Goal: Task Accomplishment & Management: Use online tool/utility

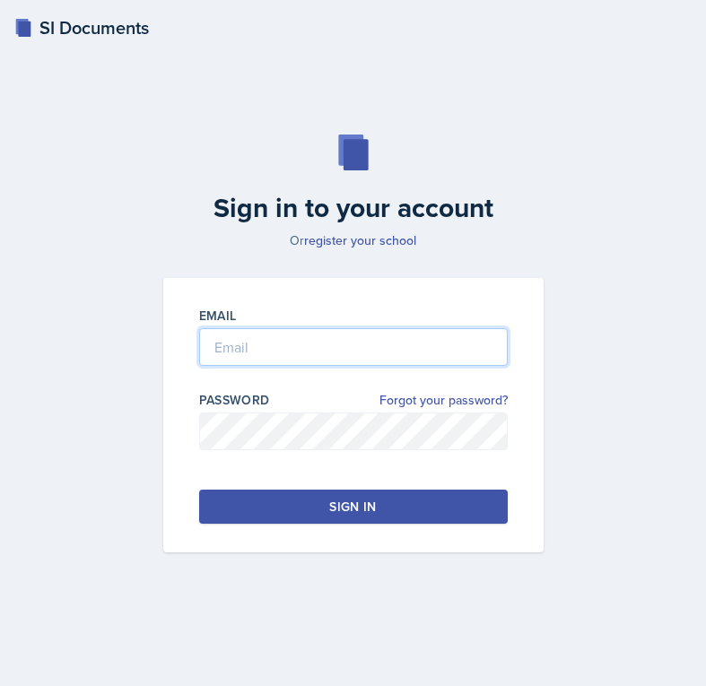
type input "[EMAIL_ADDRESS][PERSON_NAME][DOMAIN_NAME]"
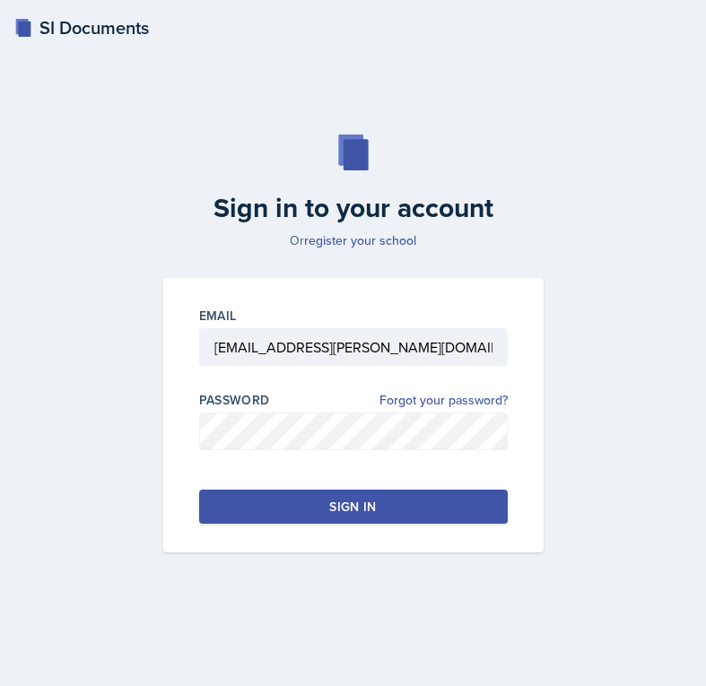
click at [309, 505] on button "Sign in" at bounding box center [353, 507] width 309 height 34
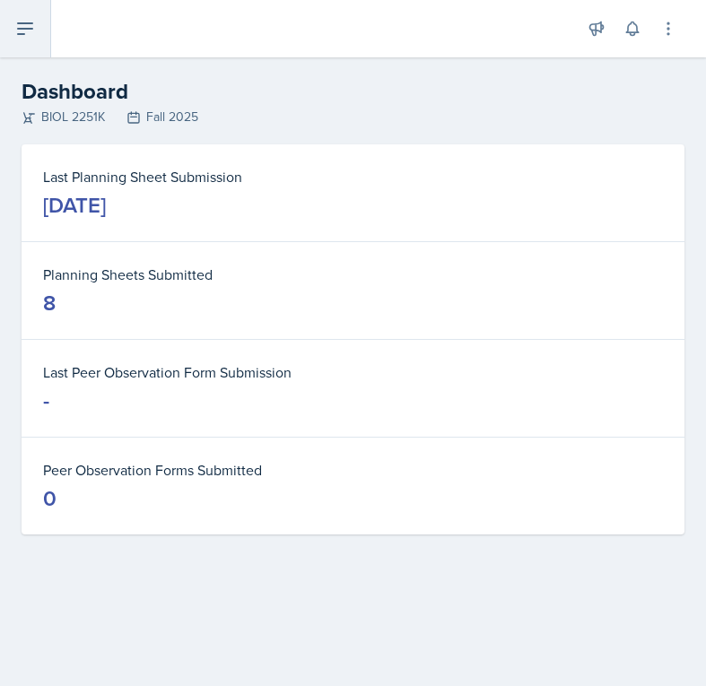
click at [32, 19] on icon at bounding box center [25, 29] width 22 height 22
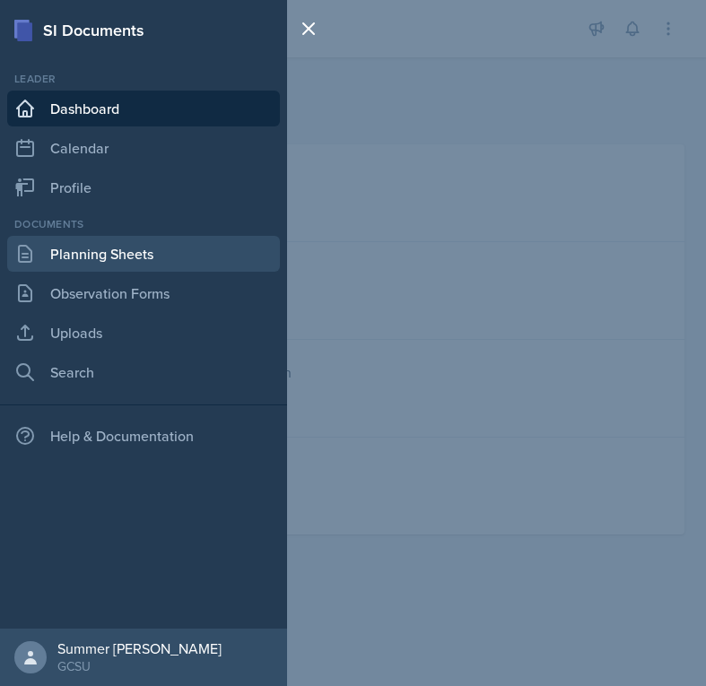
click at [96, 249] on link "Planning Sheets" at bounding box center [143, 254] width 273 height 36
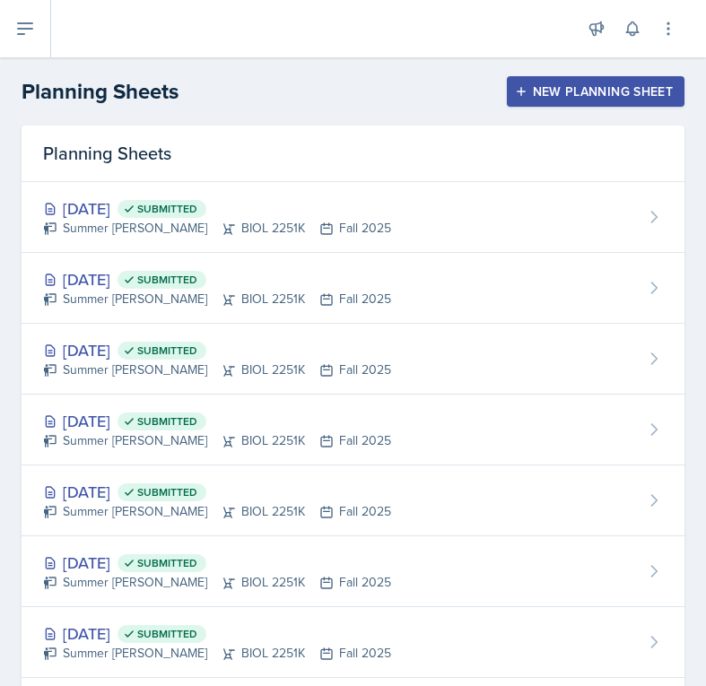
click at [564, 91] on div "New Planning Sheet" at bounding box center [595, 91] width 154 height 14
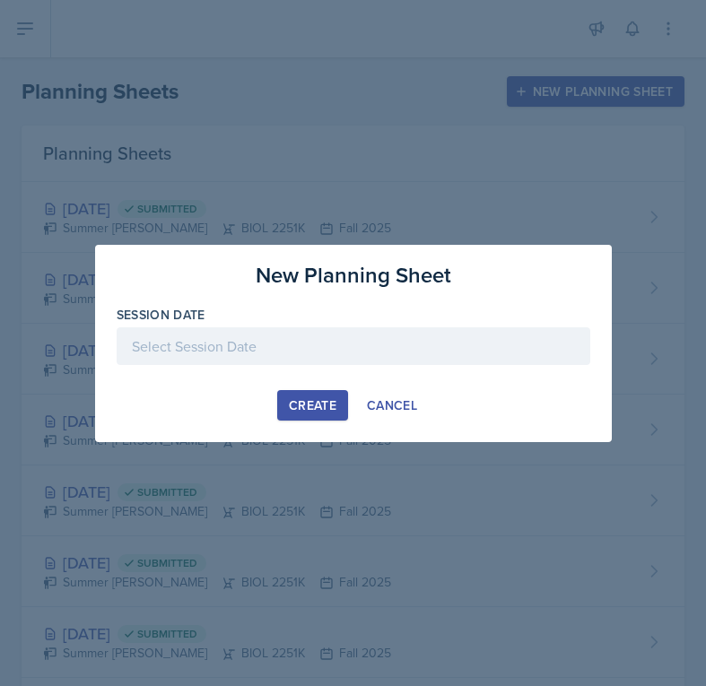
click at [287, 354] on div at bounding box center [354, 346] width 474 height 38
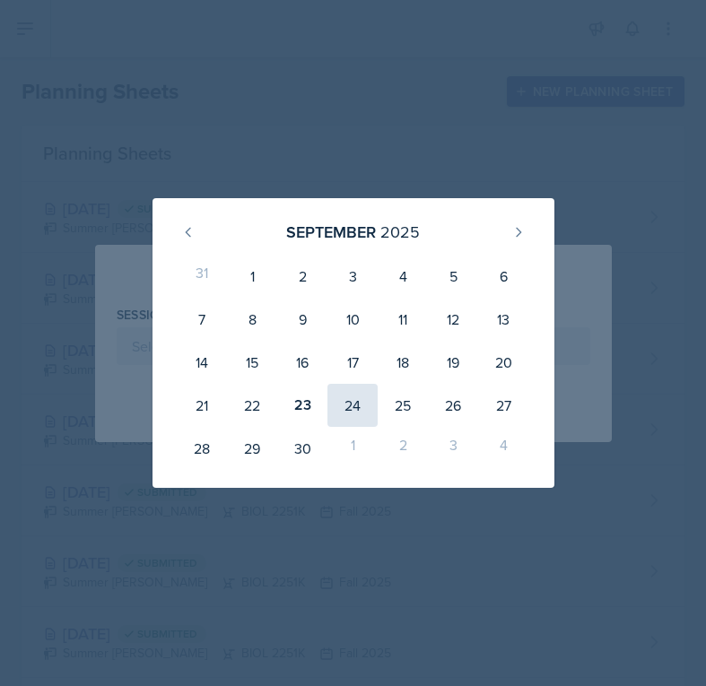
click at [355, 406] on div "24" at bounding box center [352, 405] width 50 height 43
type input "[DATE]"
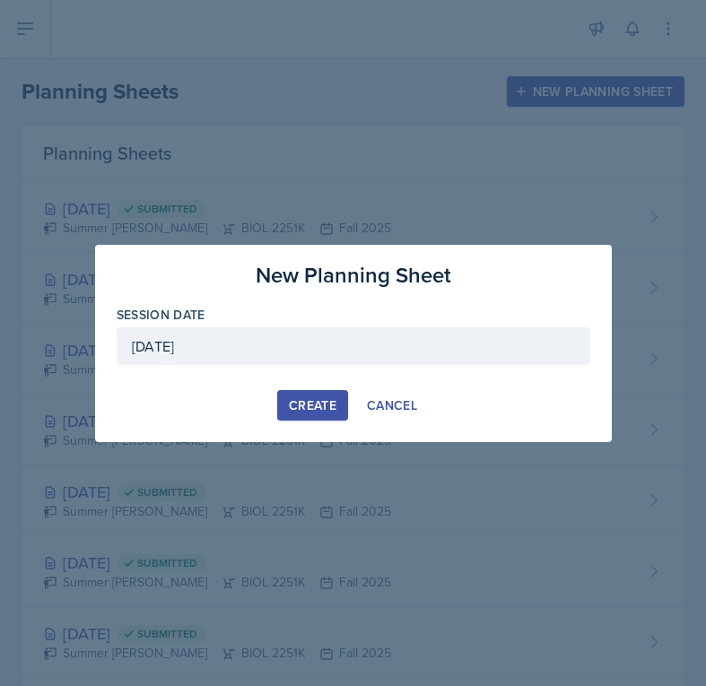
click at [316, 409] on div "Create" at bounding box center [313, 405] width 48 height 14
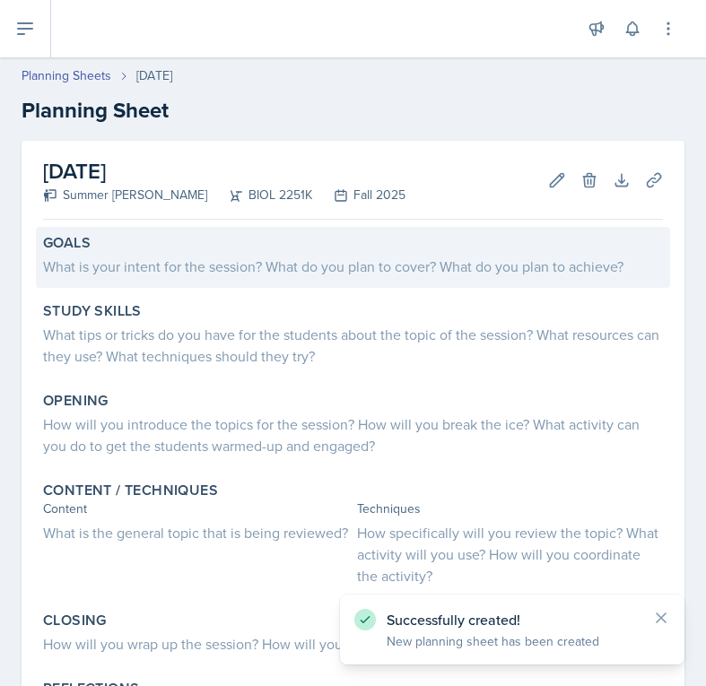
click at [135, 263] on div "What is your intent for the session? What do you plan to cover? What do you pla…" at bounding box center [353, 267] width 620 height 22
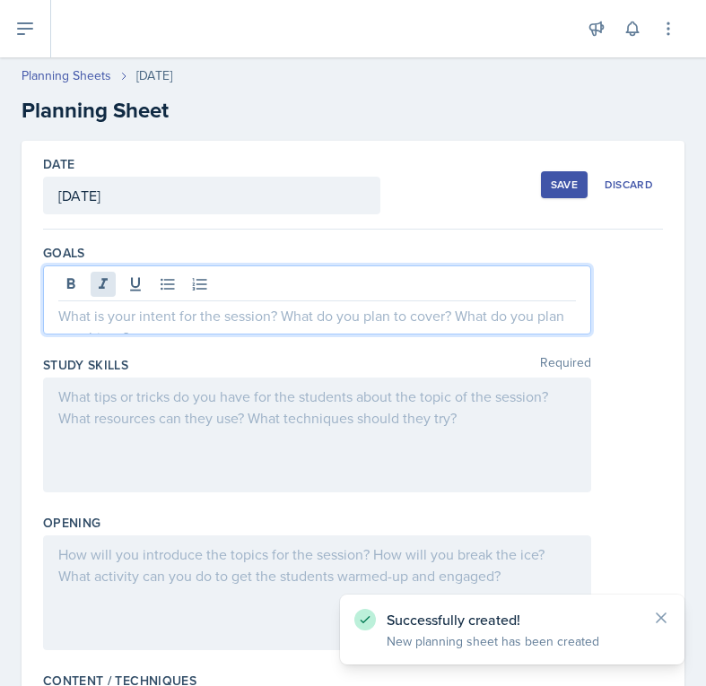
click at [105, 280] on div at bounding box center [317, 299] width 548 height 69
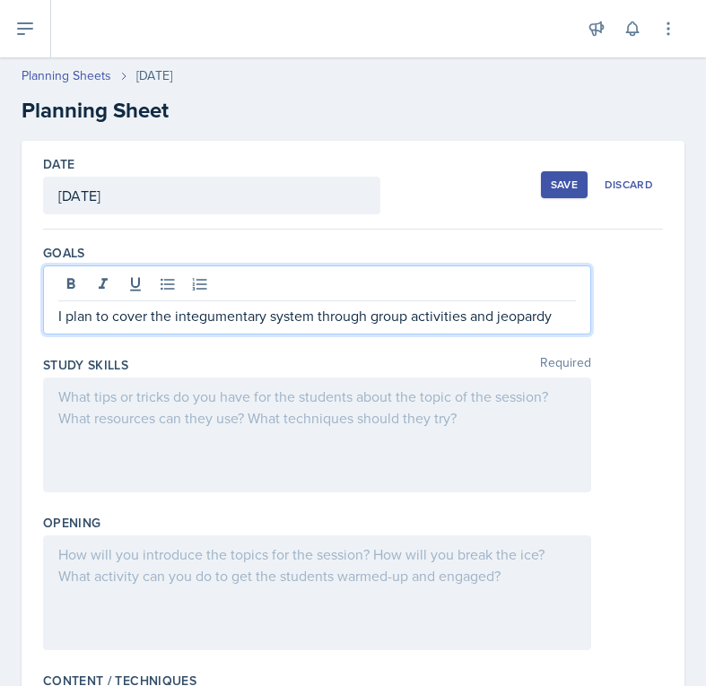
click at [379, 239] on div "Goals I plan to cover the integumentary system through group activities and jeo…" at bounding box center [353, 293] width 620 height 112
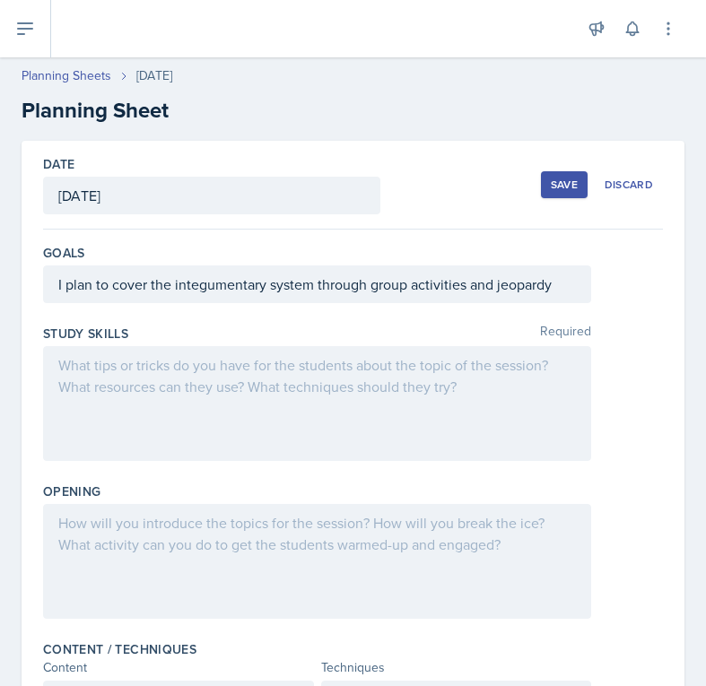
click at [264, 361] on div at bounding box center [317, 403] width 548 height 115
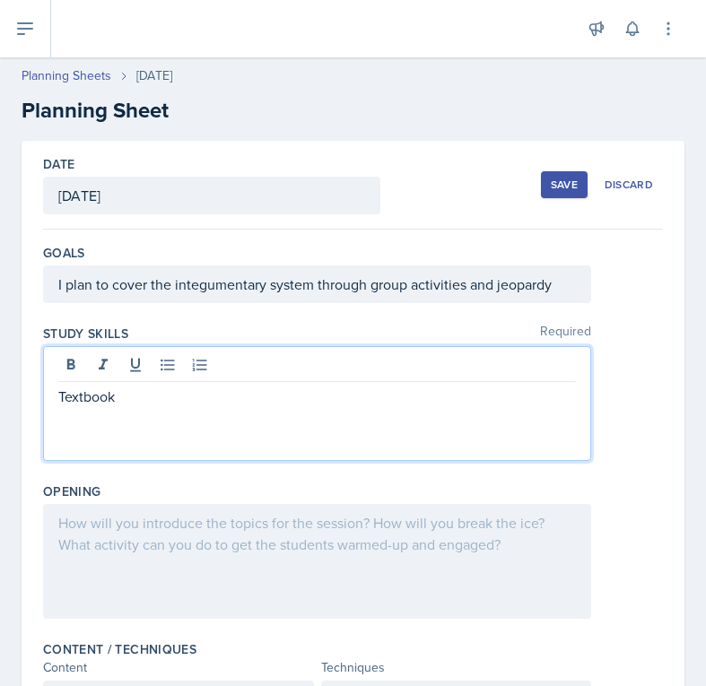
click at [195, 540] on div at bounding box center [317, 561] width 548 height 115
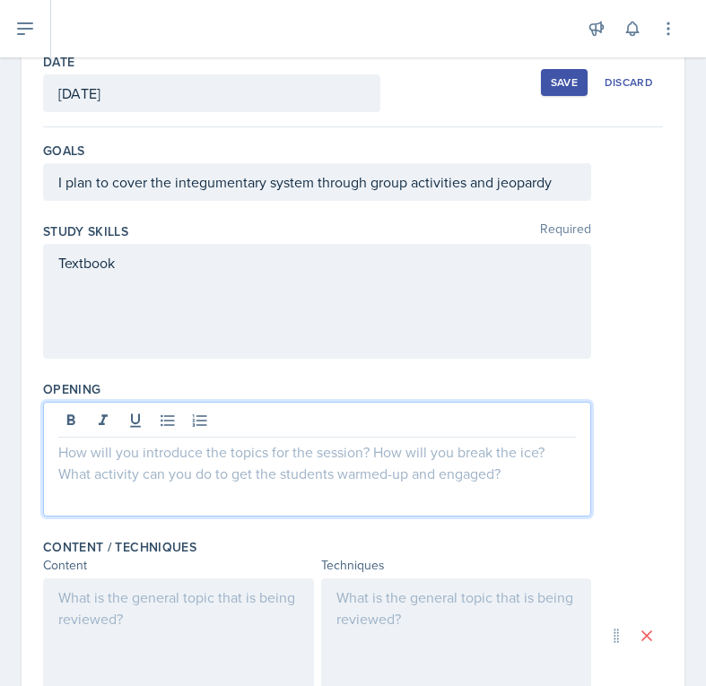
scroll to position [115, 0]
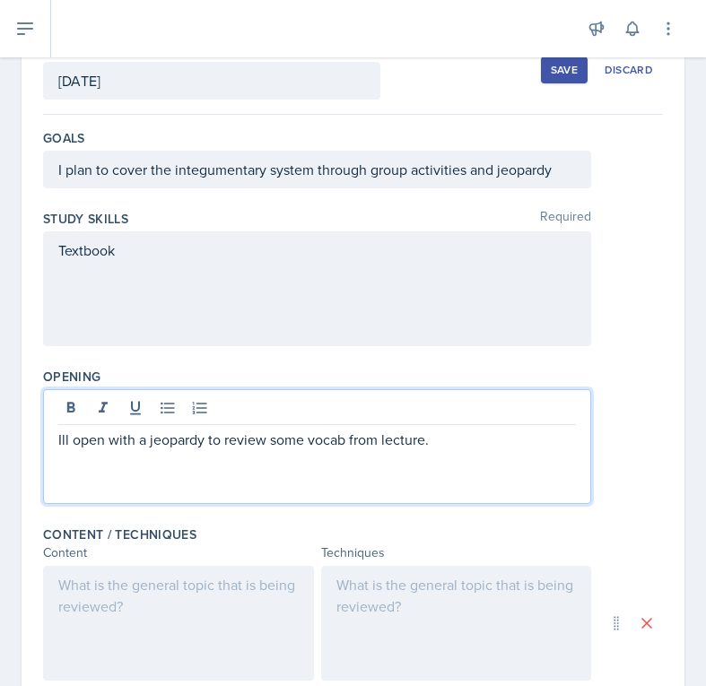
click at [425, 518] on div "Content / Techniques Content Techniques Add" at bounding box center [353, 623] width 620 height 211
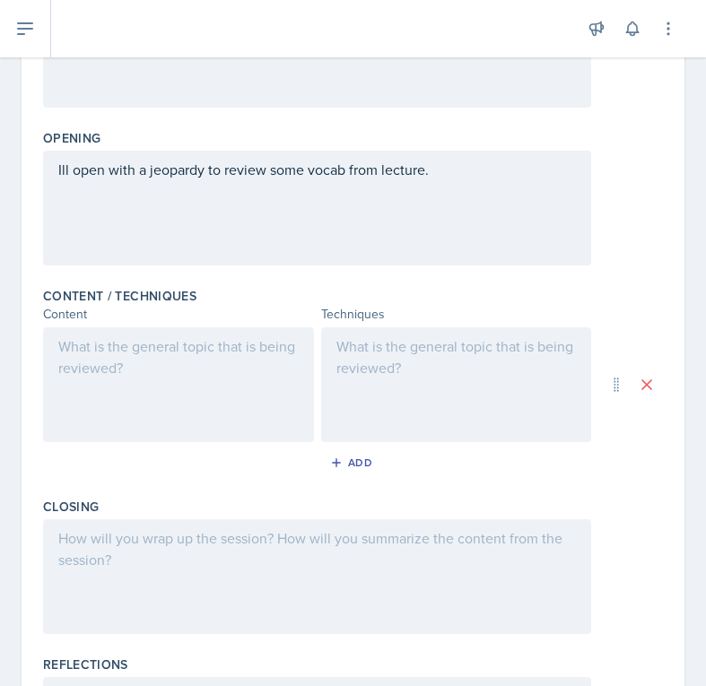
scroll to position [361, 0]
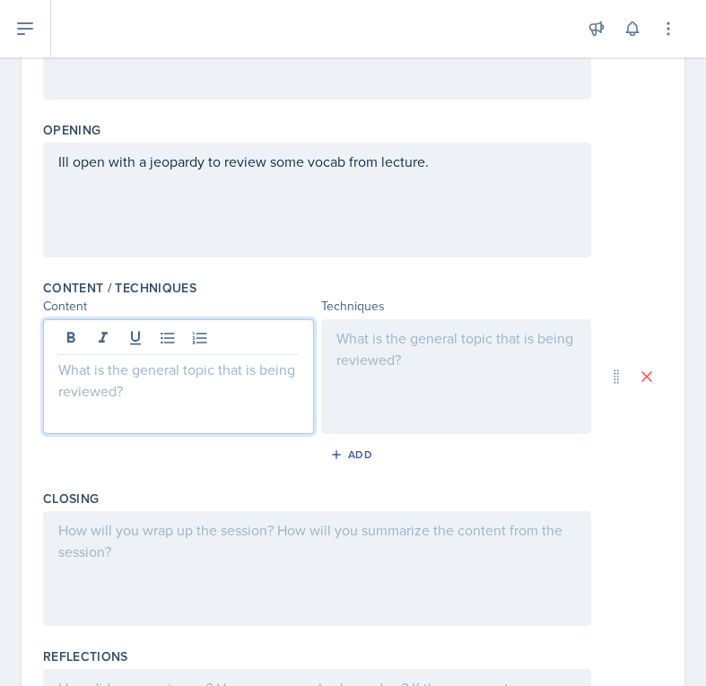
click at [116, 359] on p at bounding box center [178, 370] width 240 height 22
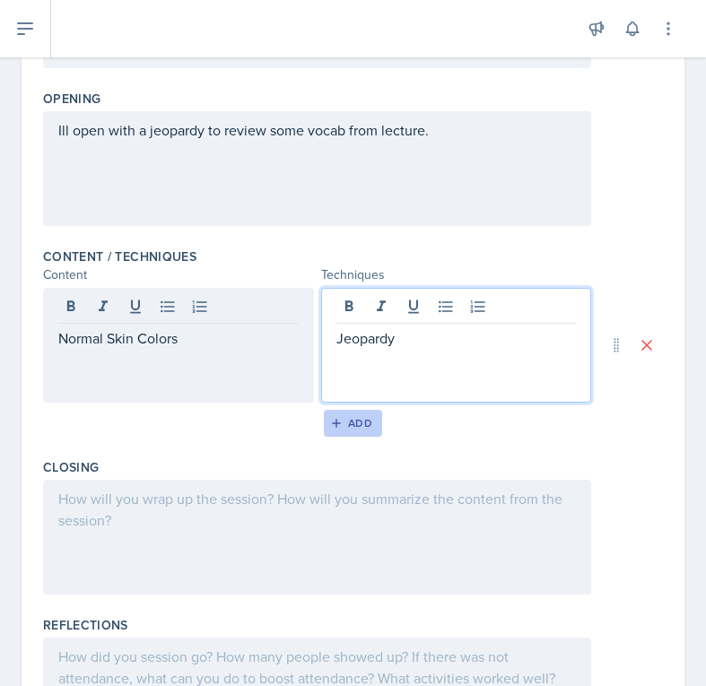
click at [373, 414] on button "Add" at bounding box center [353, 423] width 58 height 27
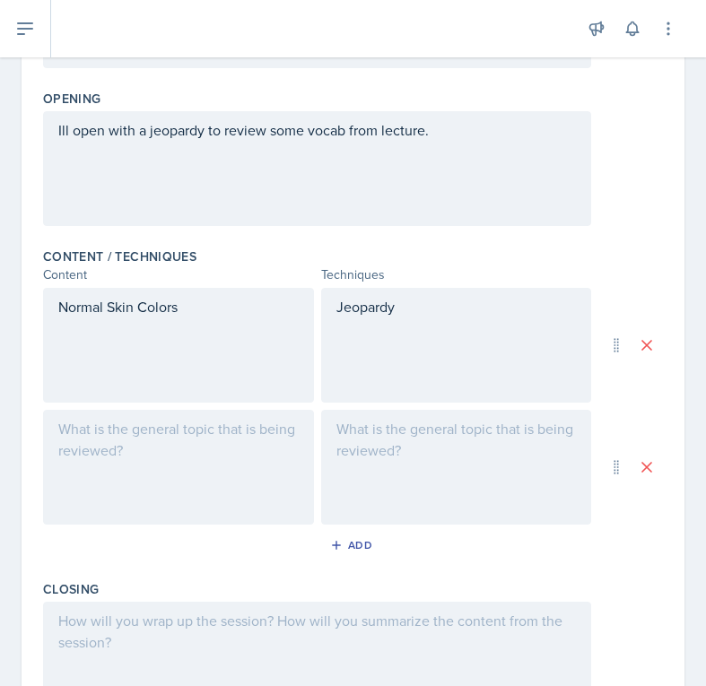
click at [97, 508] on div at bounding box center [178, 467] width 271 height 115
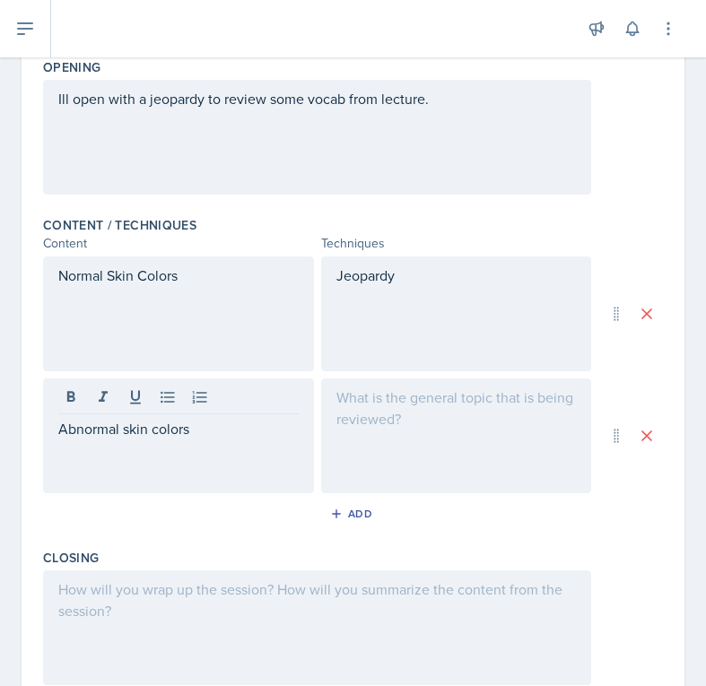
click at [419, 436] on div at bounding box center [456, 435] width 271 height 115
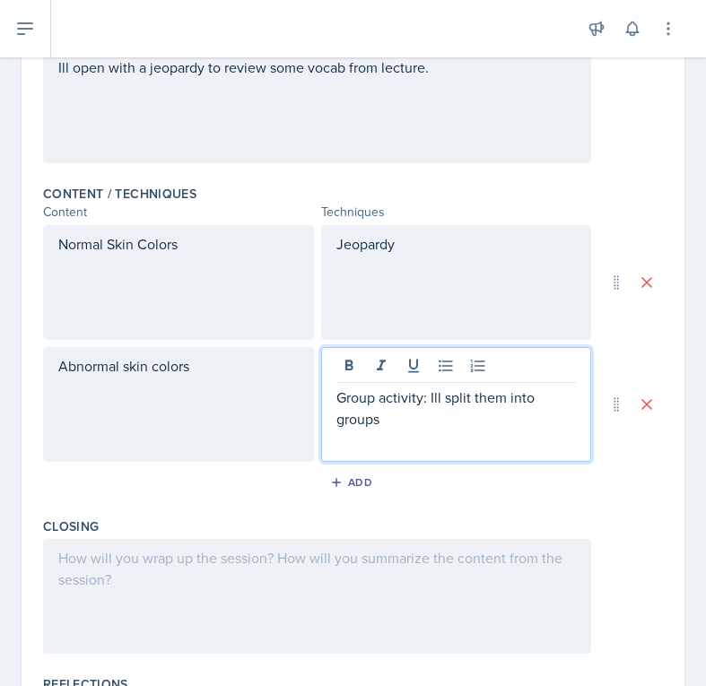
click at [552, 404] on p "Group activity: Ill split them into groups" at bounding box center [456, 408] width 240 height 43
click at [440, 423] on p "Group activity: Ill split them into 7 groups" at bounding box center [456, 408] width 240 height 43
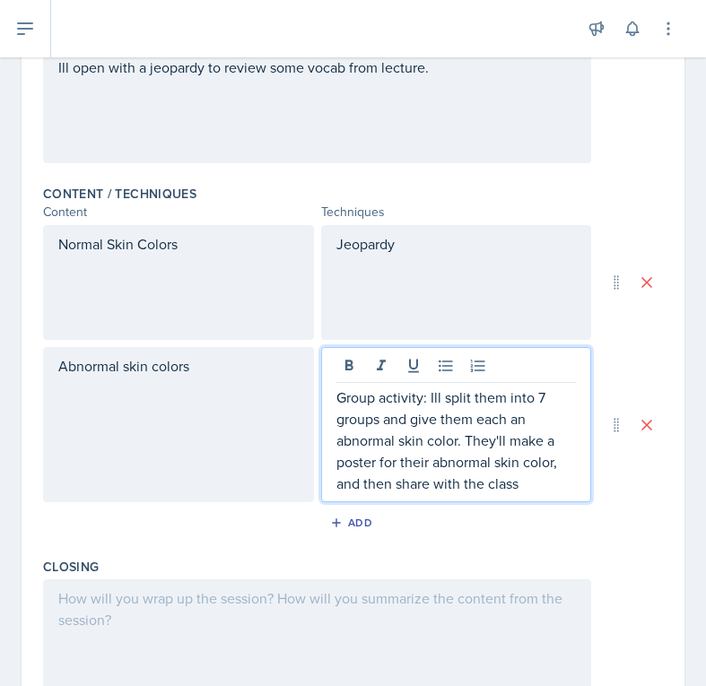
scroll to position [0, 0]
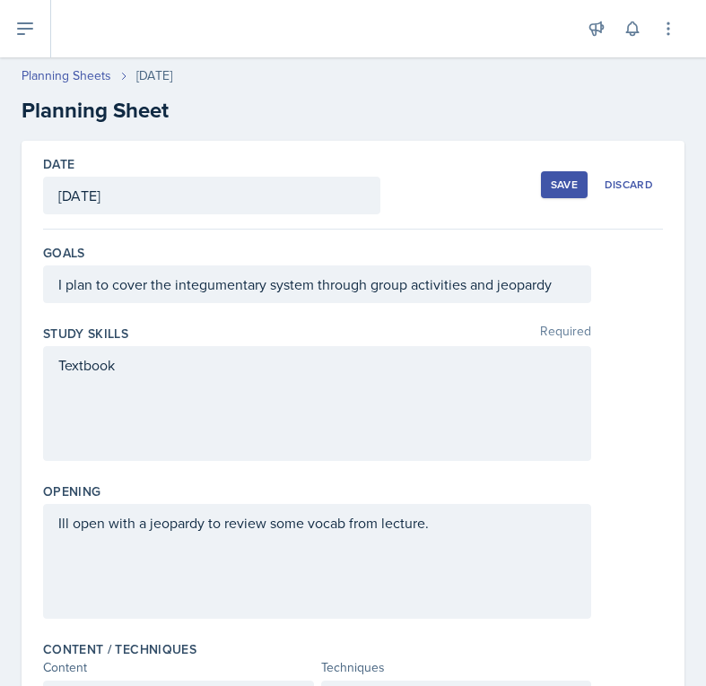
click at [568, 175] on button "Save" at bounding box center [564, 184] width 47 height 27
